Goal: Task Accomplishment & Management: Manage account settings

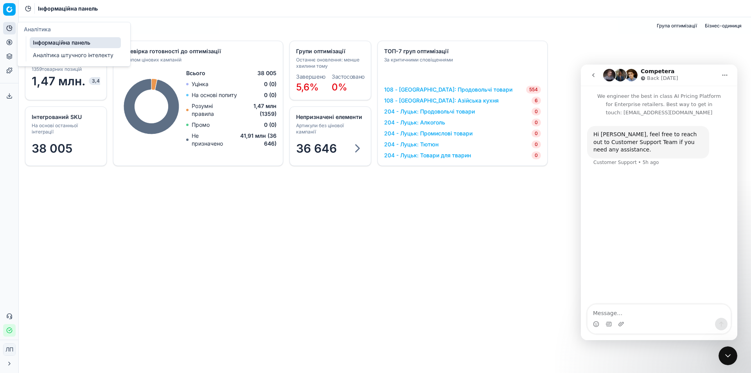
click at [591, 74] on icon "go back" at bounding box center [593, 75] width 6 height 6
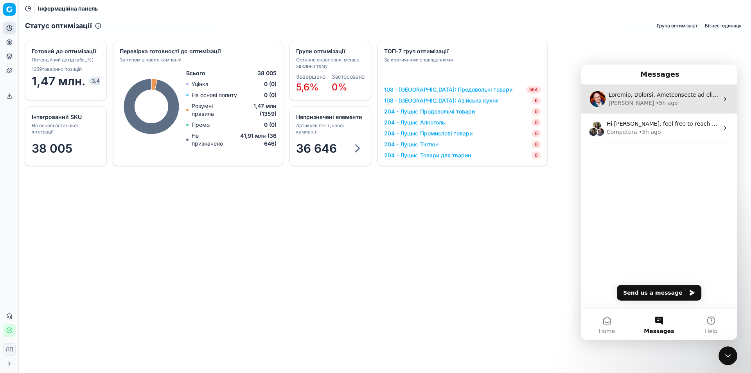
click at [598, 98] on img "Домофонний месенджер" at bounding box center [597, 99] width 16 height 16
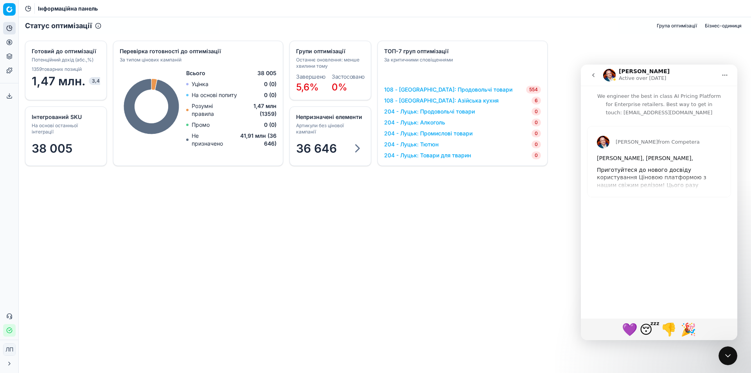
click at [723, 75] on icon "Home" at bounding box center [724, 75] width 5 height 1
click at [575, 47] on div "Інтегрований SKU На основі останньої інтеграції 38 005 Групи оптимізації Останн…" at bounding box center [385, 103] width 732 height 138
click at [72, 56] on font "Групи оптимізації" at bounding box center [56, 56] width 47 height 7
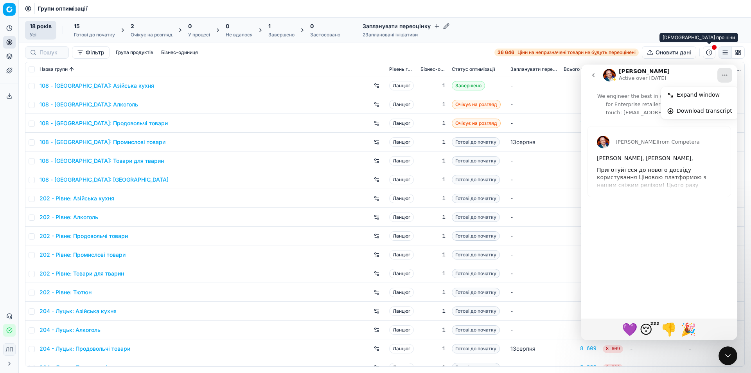
click at [709, 54] on button "button" at bounding box center [708, 52] width 13 height 13
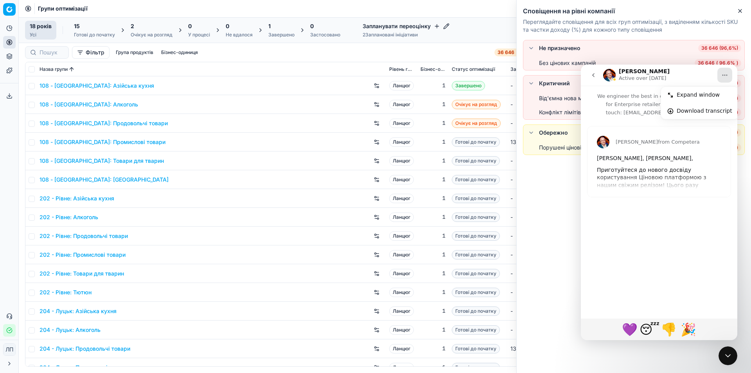
click at [530, 227] on div "Не призначено 36 646 (96,6%) Без цінових кампаній 36 646 ( 96,6% ) Критичний 56…" at bounding box center [633, 206] width 234 height 333
click at [738, 10] on icon "button" at bounding box center [739, 11] width 6 height 6
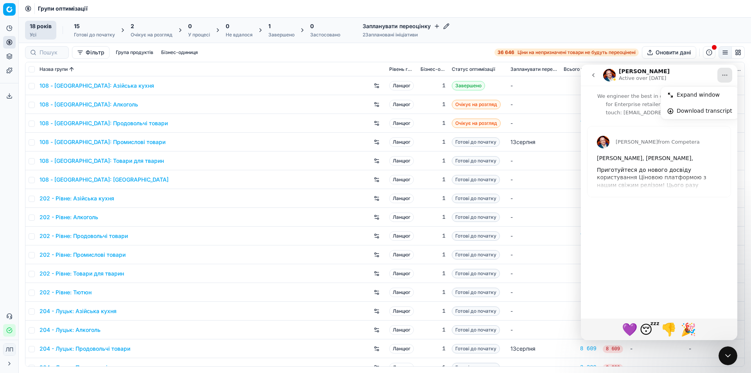
click at [397, 33] on font "Заплановані ініціативи" at bounding box center [391, 35] width 52 height 6
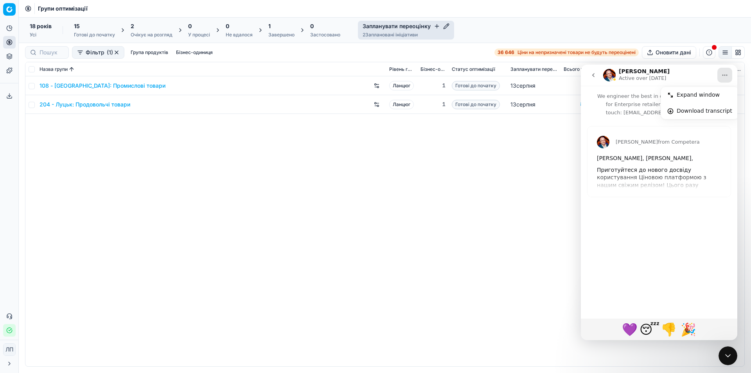
click at [42, 35] on div "Усі" at bounding box center [41, 35] width 22 height 6
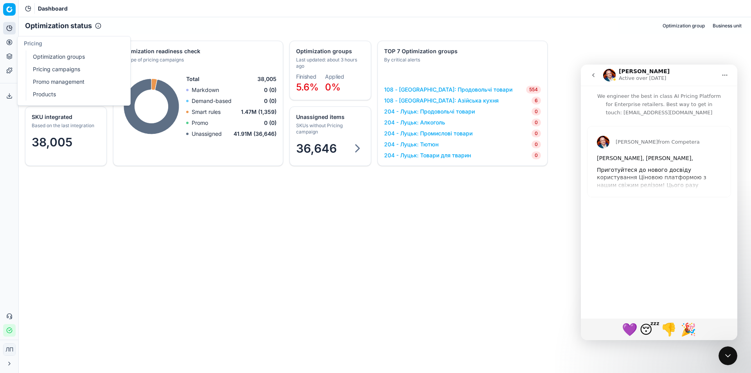
click at [64, 59] on link "Optimization groups" at bounding box center [75, 56] width 91 height 11
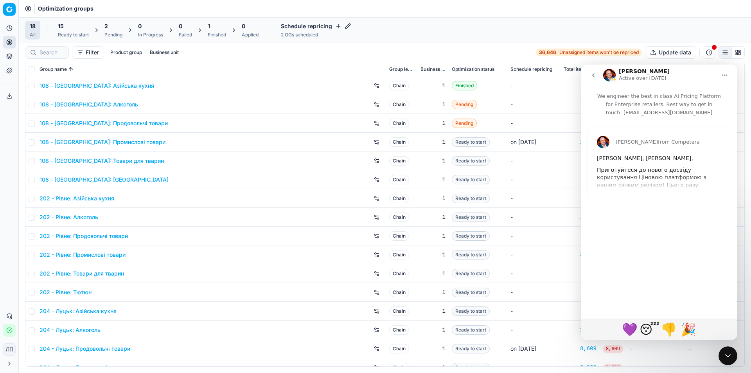
click at [303, 35] on div "2 OGs scheduled" at bounding box center [316, 35] width 70 height 6
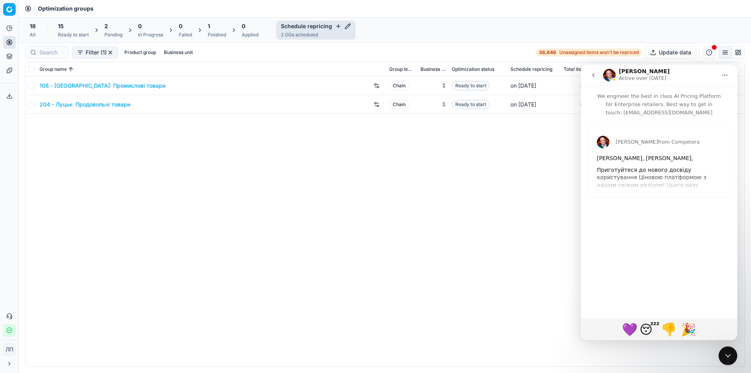
click at [246, 38] on div "Applied" at bounding box center [250, 35] width 17 height 6
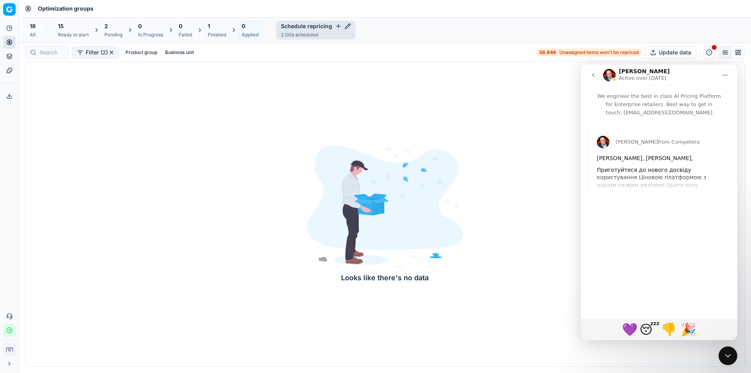
click at [211, 35] on div "Finished" at bounding box center [217, 35] width 18 height 6
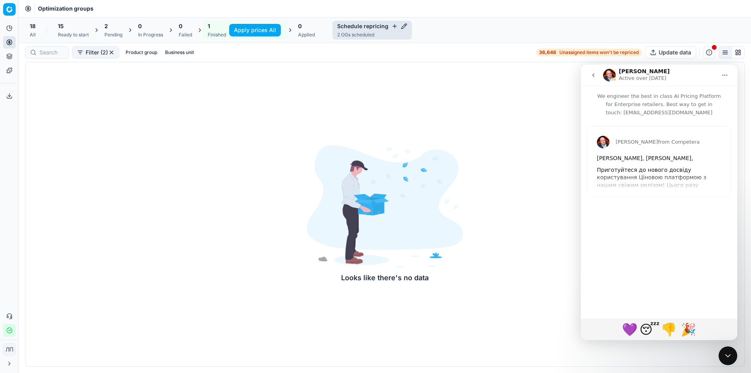
click at [90, 52] on button "Filter (2)" at bounding box center [95, 52] width 47 height 13
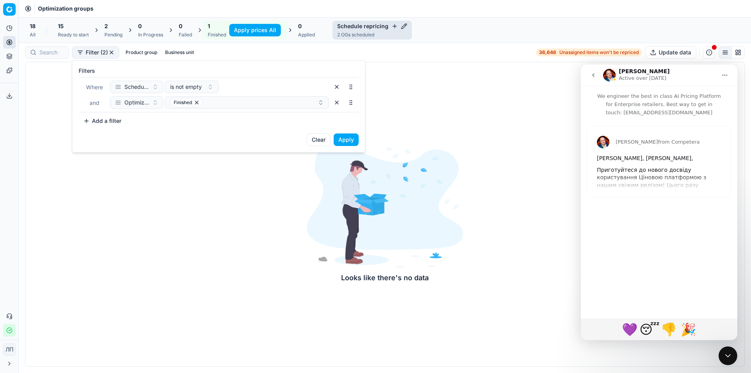
click at [114, 211] on html "Pricing platform Analytics Pricing Product portfolio Templates Export service 0…" at bounding box center [375, 186] width 751 height 373
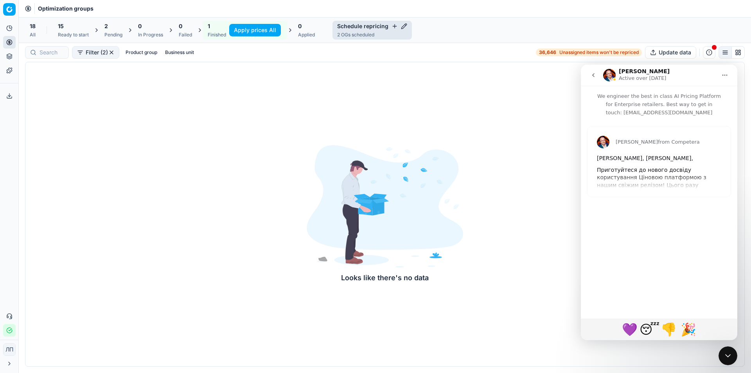
click at [59, 28] on span "15" at bounding box center [61, 26] width 6 height 8
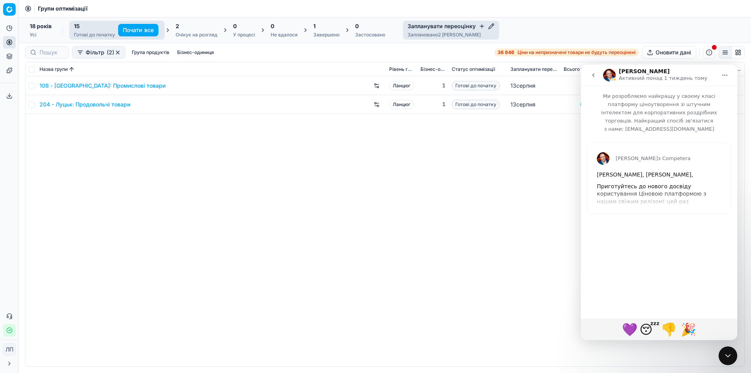
click at [325, 277] on div "108 - [GEOGRAPHIC_DATA]: Промислові товари Ланцюг 1 Готові до початку [DATE] 21…" at bounding box center [384, 221] width 718 height 290
click at [593, 75] on icon "повернутися" at bounding box center [593, 75] width 2 height 4
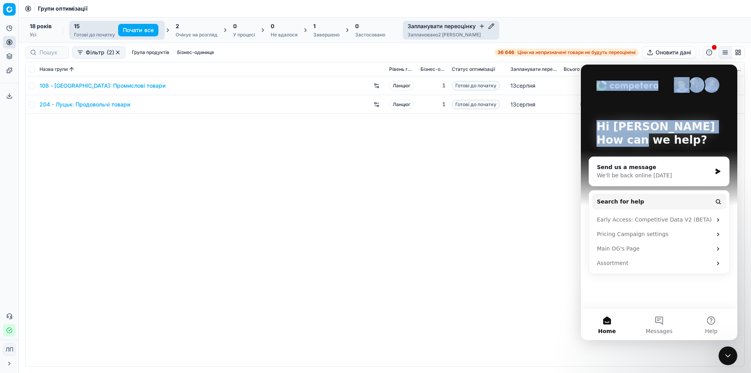
drag, startPoint x: 641, startPoint y: 74, endPoint x: 640, endPoint y: 133, distance: 58.6
click at [640, 133] on div "Hi [PERSON_NAME] 👋 How can we help?" at bounding box center [658, 134] width 141 height 141
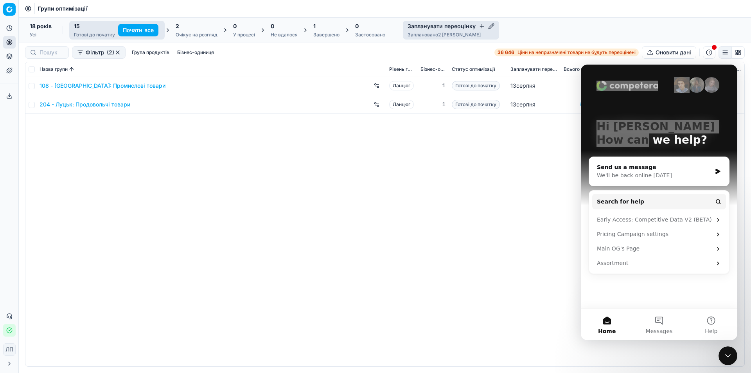
click at [510, 229] on div "108 - [GEOGRAPHIC_DATA]: Промислові товари Ланцюг 1 Готові до початку [DATE] 21…" at bounding box center [384, 221] width 718 height 290
click at [731, 357] on icon "Закрити Intercom Messenger" at bounding box center [727, 355] width 9 height 9
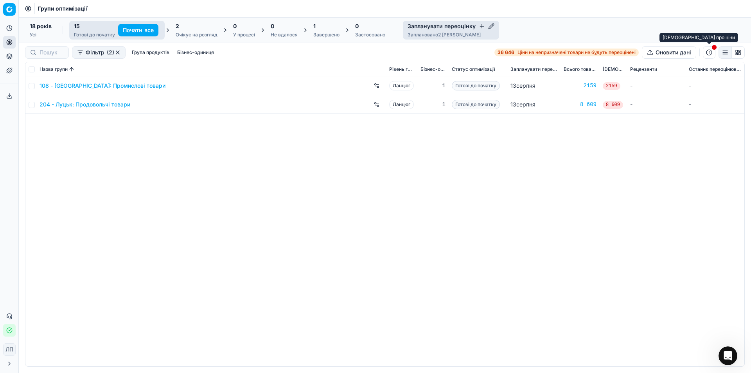
click at [708, 53] on button "button" at bounding box center [708, 52] width 13 height 13
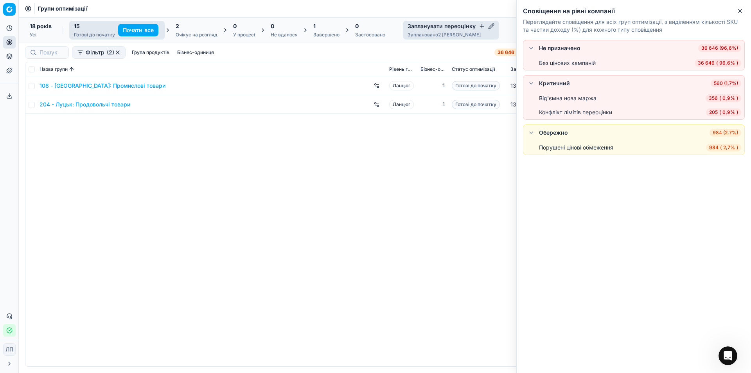
click at [437, 170] on div "108 - [GEOGRAPHIC_DATA]: Промислові товари Ланцюг 1 Готові до початку [DATE] 21…" at bounding box center [384, 221] width 718 height 290
click at [738, 11] on icon "button" at bounding box center [739, 11] width 6 height 6
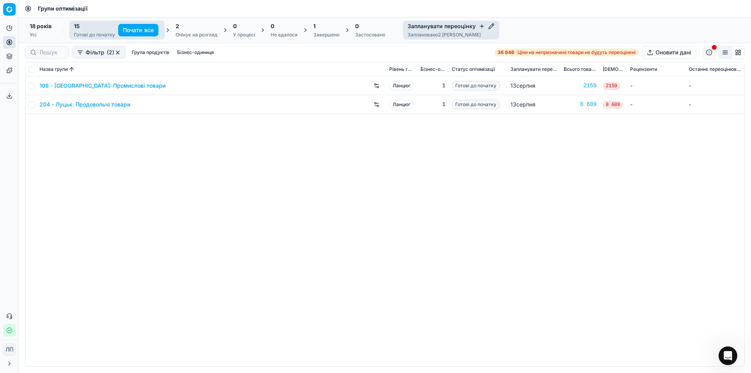
click at [326, 35] on font "Завершено" at bounding box center [326, 35] width 26 height 6
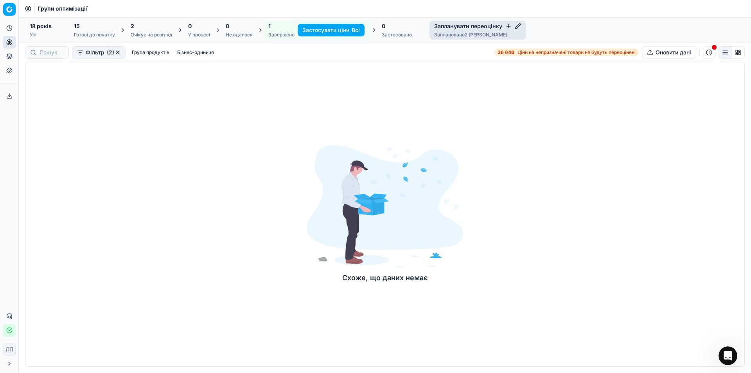
click at [147, 52] on font "Група продуктів" at bounding box center [151, 52] width 38 height 6
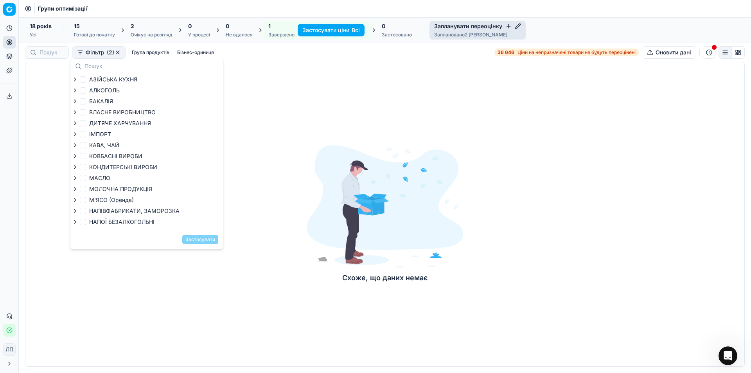
click at [185, 53] on font "Бізнес-одиниця" at bounding box center [195, 52] width 37 height 6
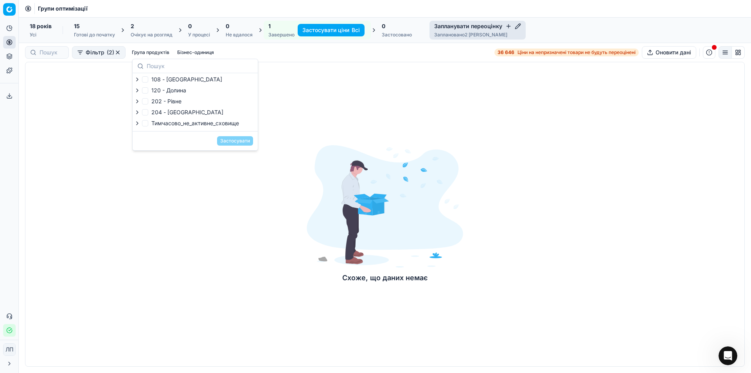
click at [287, 90] on div "Схоже, що даних немає" at bounding box center [384, 214] width 719 height 305
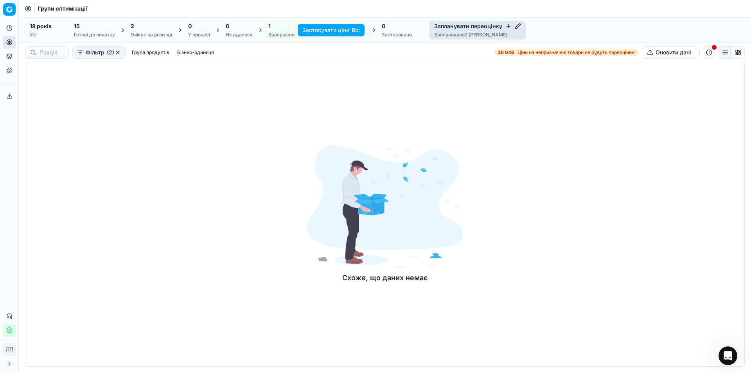
click at [219, 141] on div "Схоже, що даних немає" at bounding box center [384, 214] width 719 height 305
click at [10, 364] on icon at bounding box center [9, 363] width 6 height 6
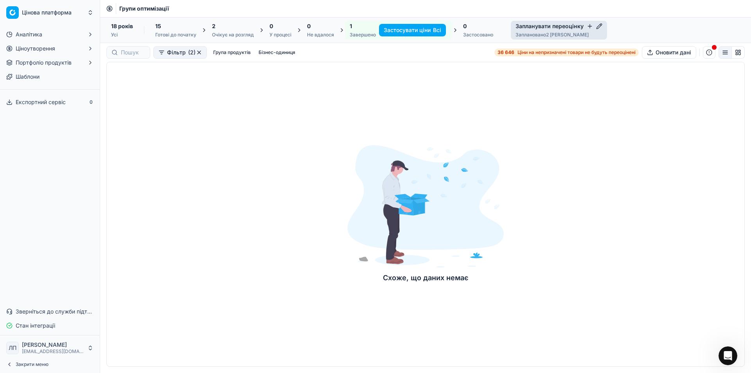
click at [11, 364] on icon at bounding box center [9, 364] width 6 height 6
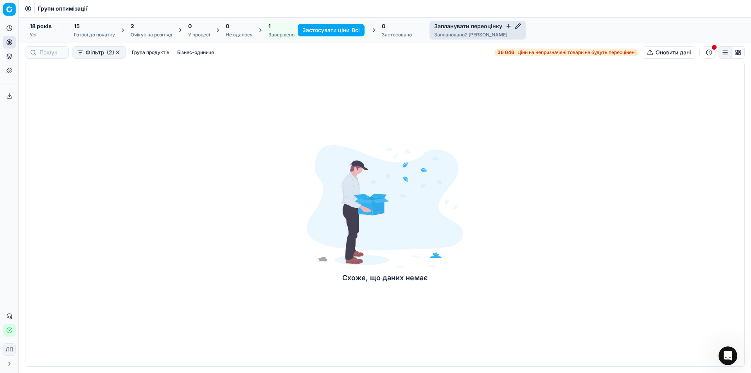
click at [9, 364] on icon at bounding box center [9, 363] width 6 height 6
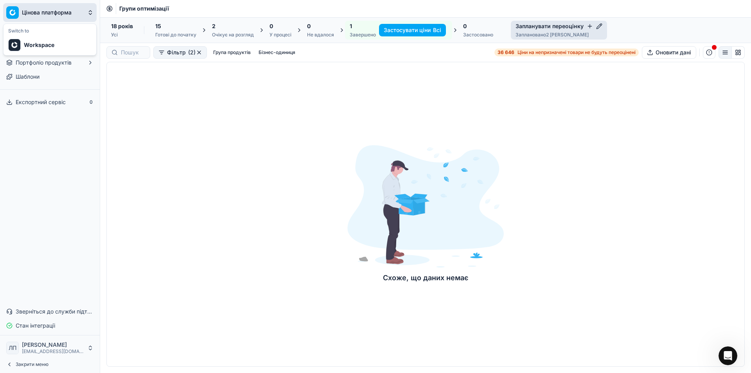
click at [90, 10] on html "Цінова платформа Аналітика Ціноутворення Портфоліо продуктів Шаблони Експортний…" at bounding box center [375, 186] width 751 height 373
click at [91, 15] on html "Цінова платформа Аналітика Ціноутворення Портфоліо продуктів Шаблони Експортний…" at bounding box center [375, 186] width 751 height 373
click at [89, 14] on html "Цінова платформа Аналітика Ціноутворення Портфоліо продуктів Шаблони Експортний…" at bounding box center [375, 186] width 751 height 373
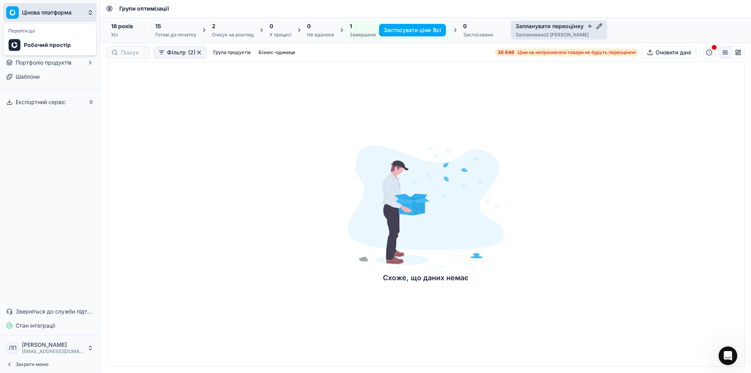
click at [89, 14] on html "Цінова платформа Аналітика Ціноутворення Портфоліо продуктів Шаблони Експортний…" at bounding box center [375, 186] width 751 height 373
click at [90, 11] on html "Цінова платформа Аналітика Ціноутворення Портфоліо продуктів Шаблони Експортний…" at bounding box center [375, 186] width 751 height 373
click at [25, 166] on div "Аналітика Ціноутворення Портфоліо продуктів Шаблони Експортний сервіс 0 Зверніт…" at bounding box center [50, 180] width 100 height 310
click at [91, 10] on html "Цінова платформа Аналітика Ціноутворення Портфоліо продуктів Шаблони Експортний…" at bounding box center [375, 186] width 751 height 373
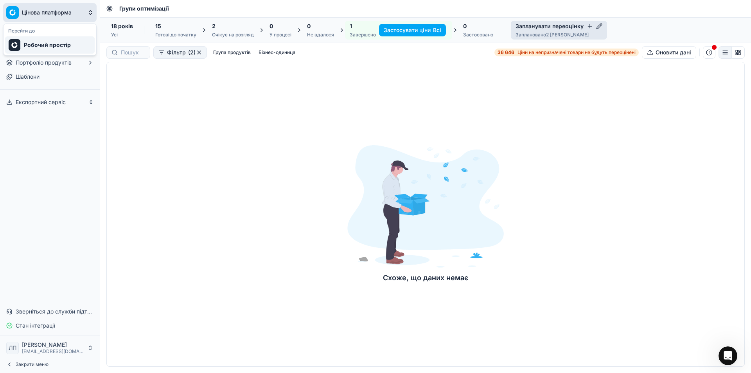
click at [54, 47] on font "Робочий простір" at bounding box center [47, 44] width 47 height 7
